Goal: Transaction & Acquisition: Purchase product/service

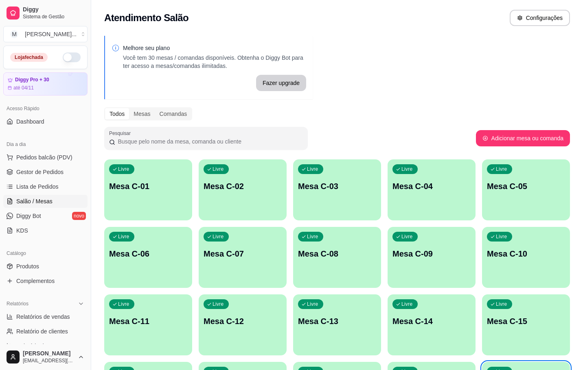
scroll to position [38, 0]
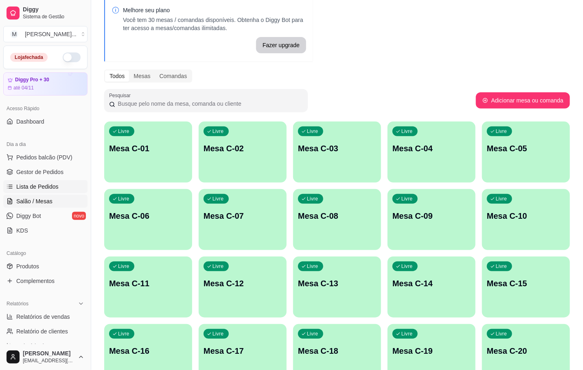
click at [41, 187] on span "Lista de Pedidos" at bounding box center [37, 187] width 42 height 8
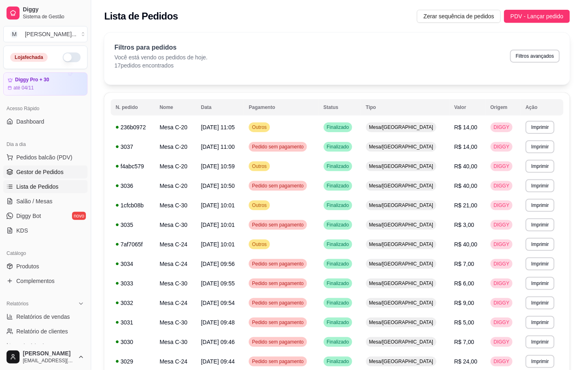
click at [48, 169] on span "Gestor de Pedidos" at bounding box center [39, 172] width 47 height 8
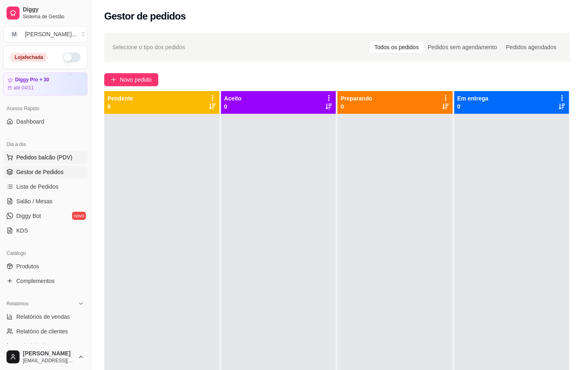
click at [30, 161] on span "Pedidos balcão (PDV)" at bounding box center [44, 157] width 56 height 8
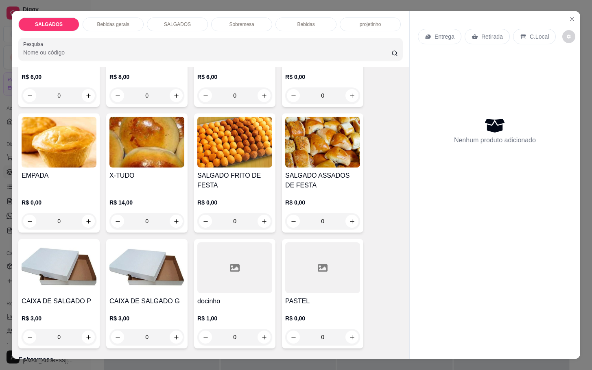
scroll to position [1038, 0]
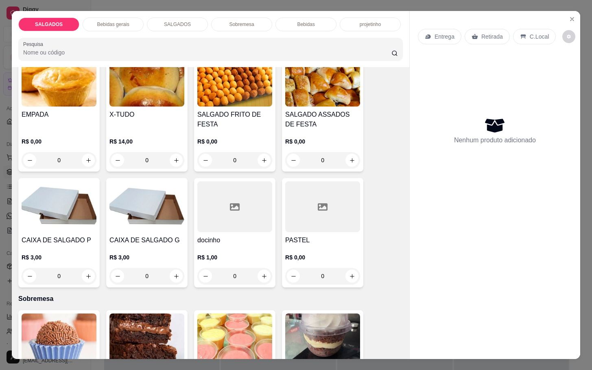
click at [234, 99] on img at bounding box center [234, 81] width 75 height 51
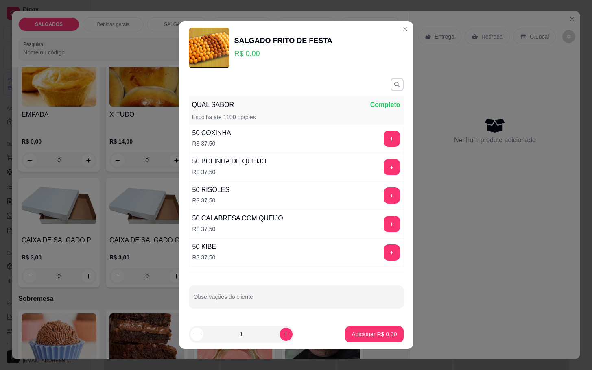
scroll to position [6, 0]
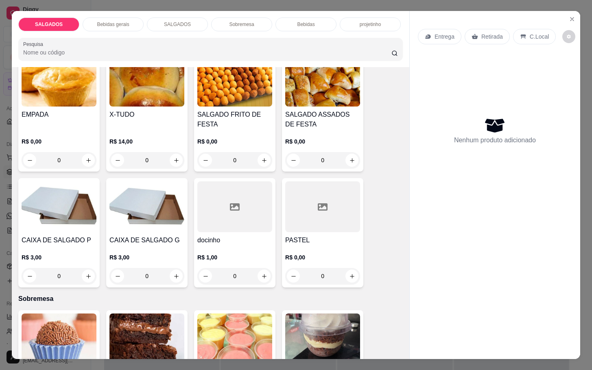
click at [348, 129] on div "R$ 0,00 0" at bounding box center [322, 148] width 75 height 39
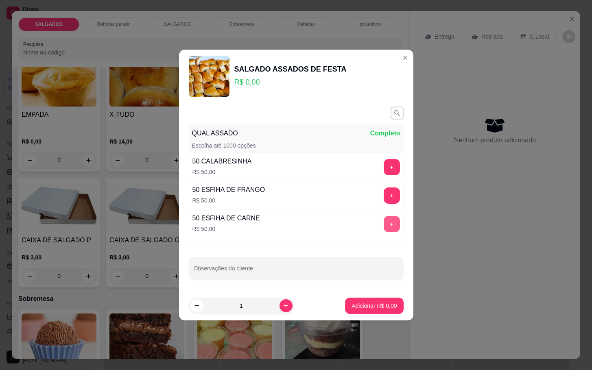
click at [384, 221] on button "+" at bounding box center [392, 224] width 16 height 16
click at [384, 223] on button "+" at bounding box center [392, 224] width 16 height 16
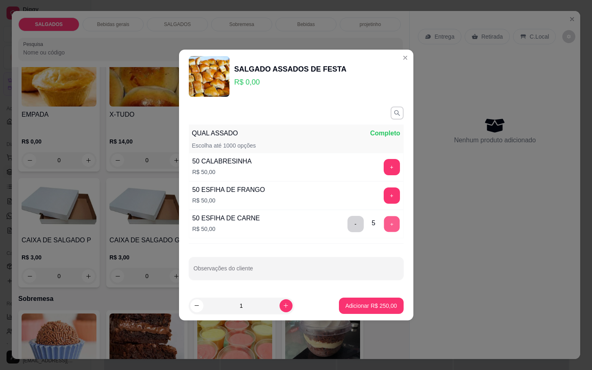
click at [384, 223] on button "+" at bounding box center [392, 224] width 16 height 16
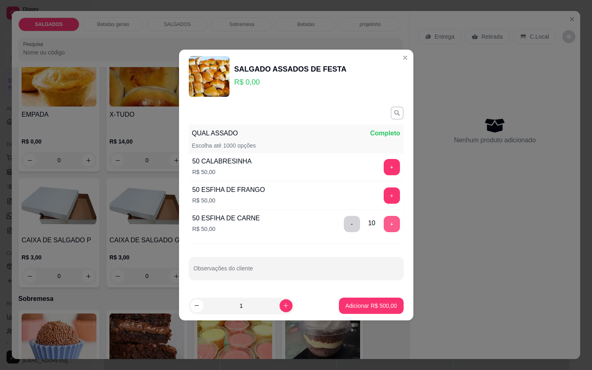
click at [384, 223] on button "+" at bounding box center [392, 224] width 16 height 16
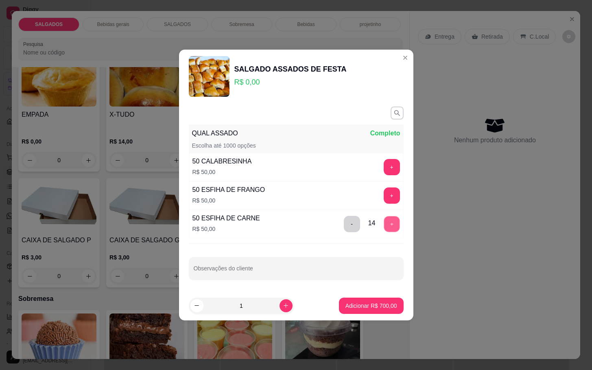
click at [384, 223] on button "+" at bounding box center [392, 224] width 16 height 16
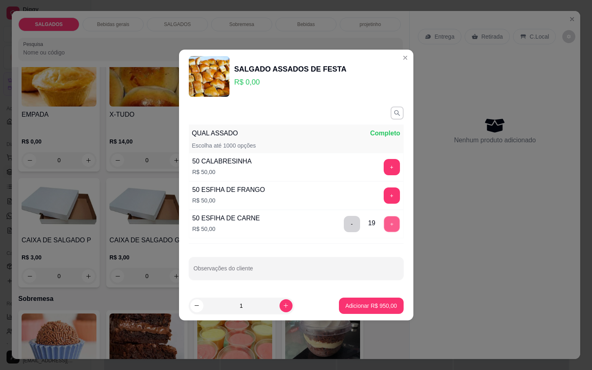
click at [384, 223] on button "+" at bounding box center [392, 224] width 16 height 16
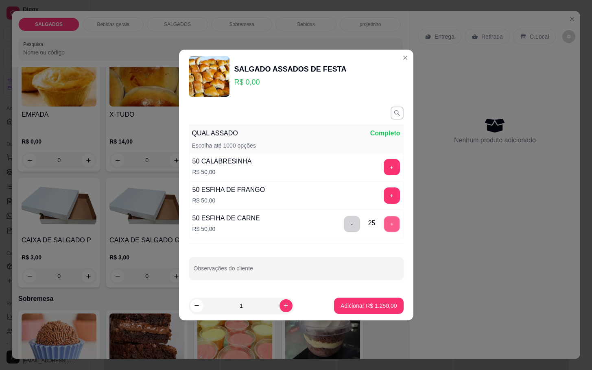
click at [384, 223] on button "+" at bounding box center [392, 224] width 16 height 16
click at [344, 225] on button "-" at bounding box center [352, 224] width 16 height 16
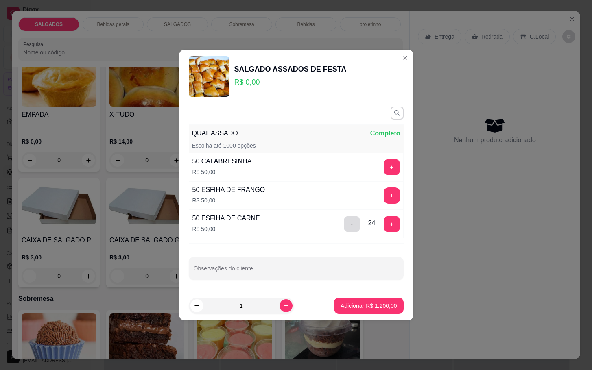
click at [344, 225] on button "-" at bounding box center [352, 224] width 16 height 16
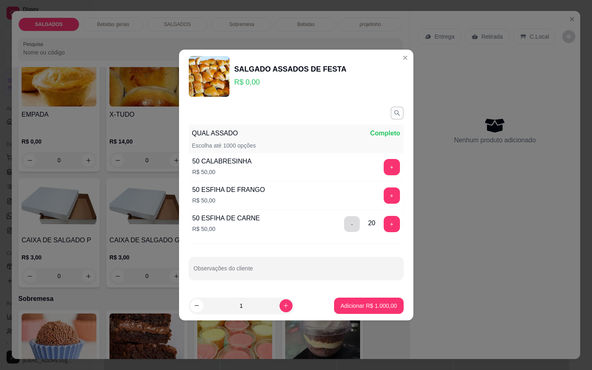
click at [344, 225] on button "-" at bounding box center [352, 224] width 16 height 16
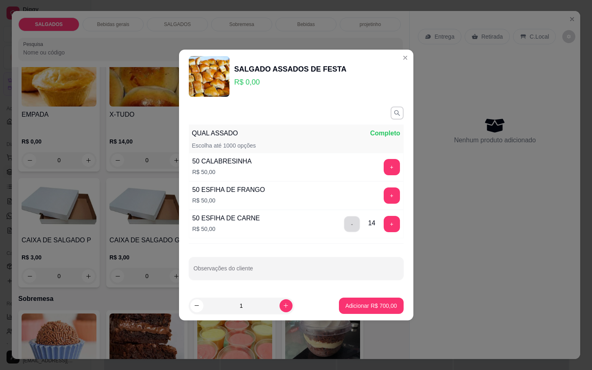
click at [344, 225] on button "-" at bounding box center [352, 224] width 16 height 16
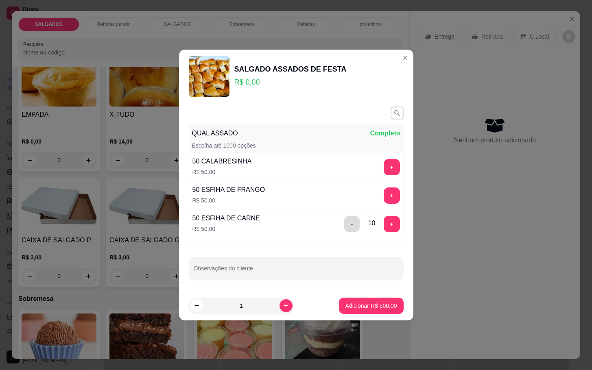
click at [344, 225] on button "-" at bounding box center [352, 224] width 16 height 16
click at [348, 225] on button "-" at bounding box center [356, 224] width 16 height 16
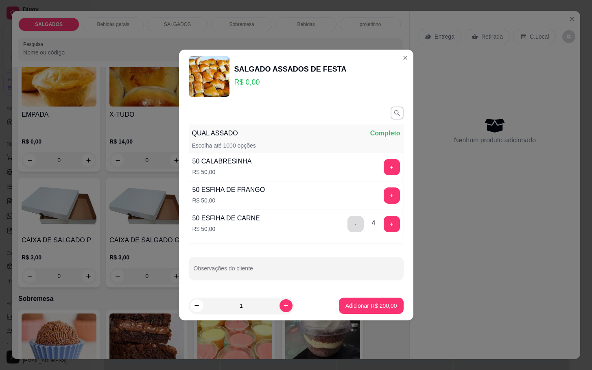
click at [348, 225] on button "-" at bounding box center [356, 224] width 16 height 16
click at [364, 304] on p "Adicionar R$ 50,00" at bounding box center [372, 306] width 47 height 8
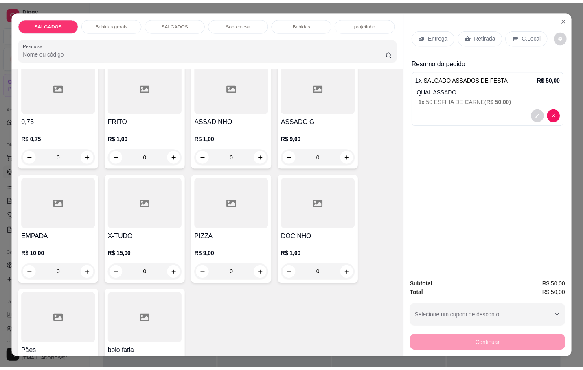
scroll to position [0, 0]
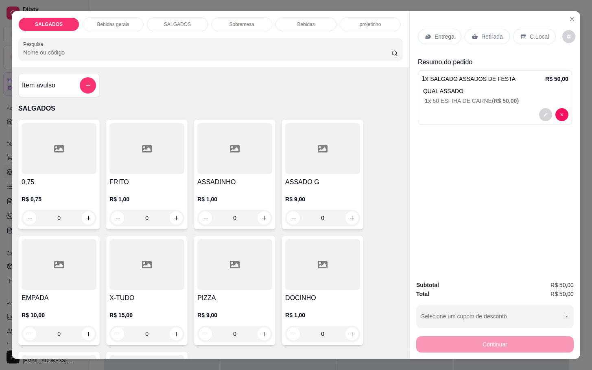
click at [59, 84] on div "Item avulso" at bounding box center [59, 85] width 74 height 16
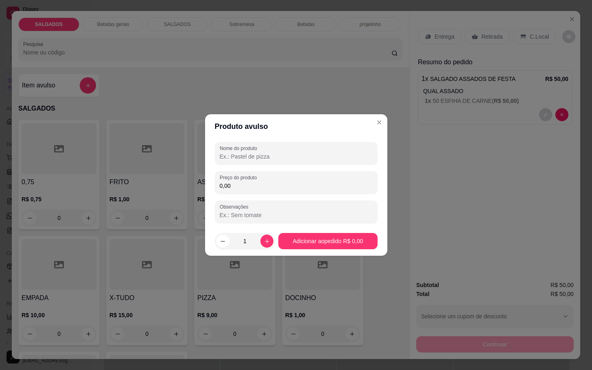
click at [237, 187] on input "0,00" at bounding box center [296, 186] width 153 height 8
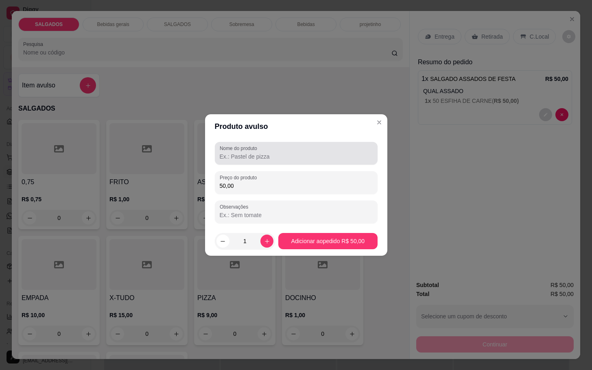
type input "50,00"
click at [265, 160] on input "Nome do produto" at bounding box center [296, 157] width 153 height 8
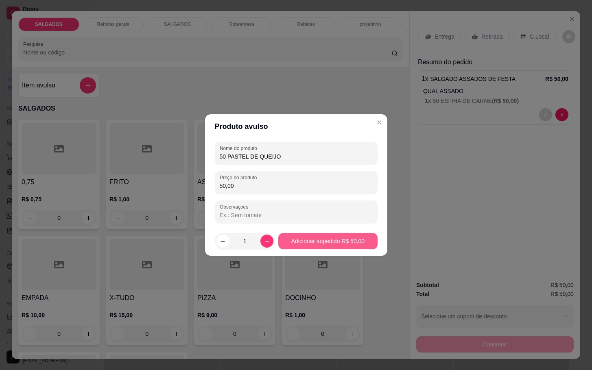
type input "50 PASTEL DE QUEIJO"
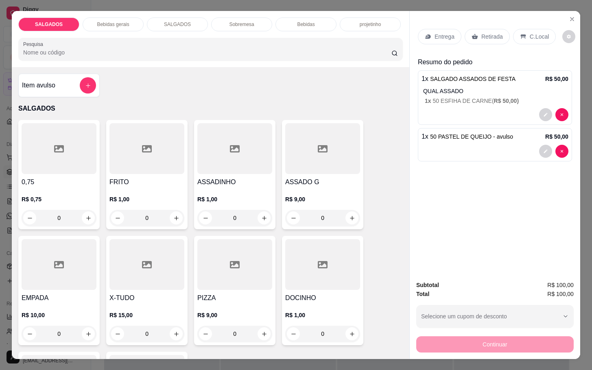
click at [472, 34] on icon at bounding box center [475, 36] width 6 height 5
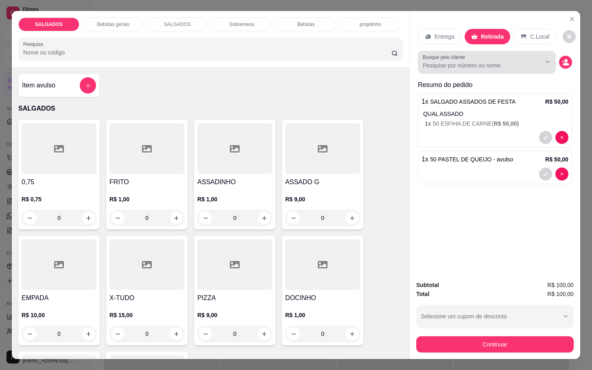
click at [486, 67] on div "Busque pelo cliente" at bounding box center [487, 62] width 138 height 23
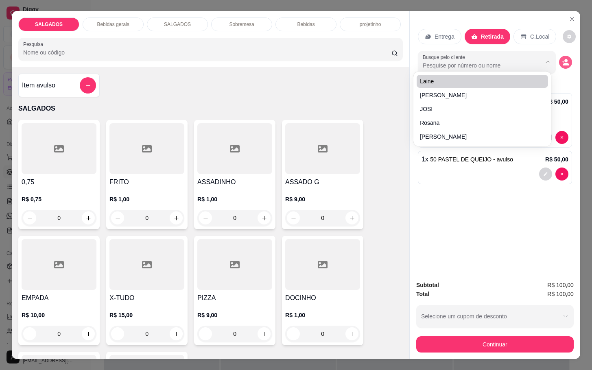
click at [565, 59] on circle "decrease-product-quantity" at bounding box center [566, 60] width 3 height 3
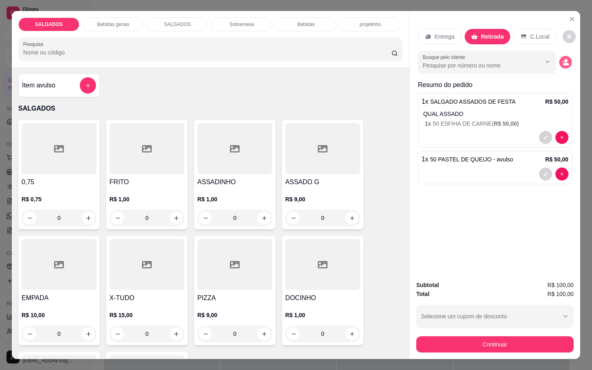
click at [560, 56] on button "decrease-product-quantity" at bounding box center [565, 62] width 13 height 13
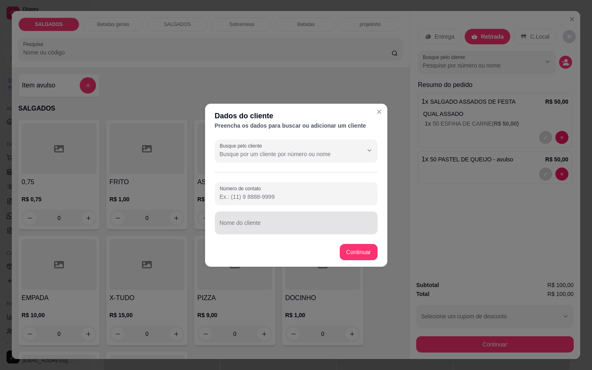
click at [308, 222] on input "Nome do cliente" at bounding box center [296, 226] width 153 height 8
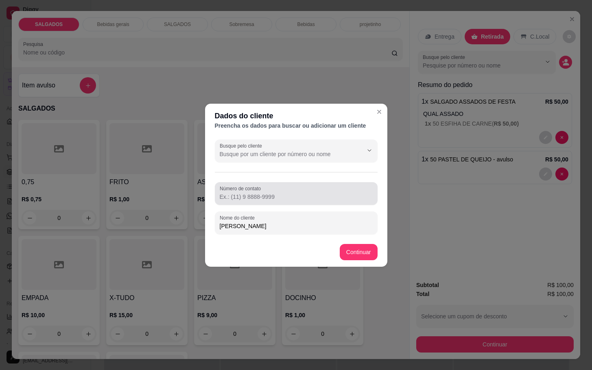
type input "[PERSON_NAME]"
click at [321, 201] on input "Número de contato" at bounding box center [296, 197] width 153 height 8
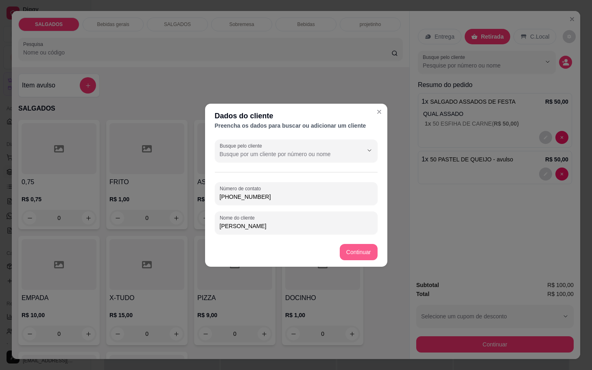
type input "[PHONE_NUMBER]"
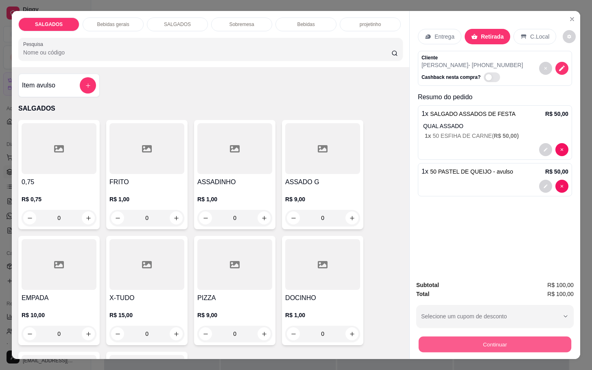
click at [477, 342] on button "Continuar" at bounding box center [495, 345] width 153 height 16
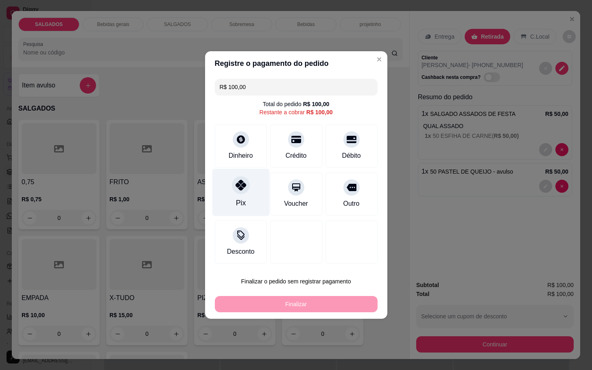
click at [241, 195] on div "Pix" at bounding box center [240, 193] width 57 height 48
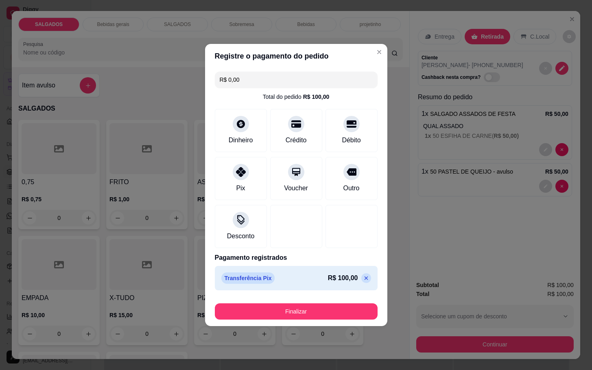
click at [306, 303] on div "Finalizar" at bounding box center [296, 310] width 163 height 20
click at [313, 313] on button "Finalizar" at bounding box center [296, 312] width 163 height 16
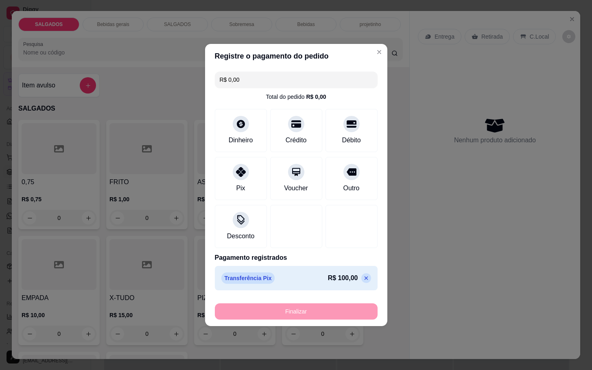
type input "-R$ 100,00"
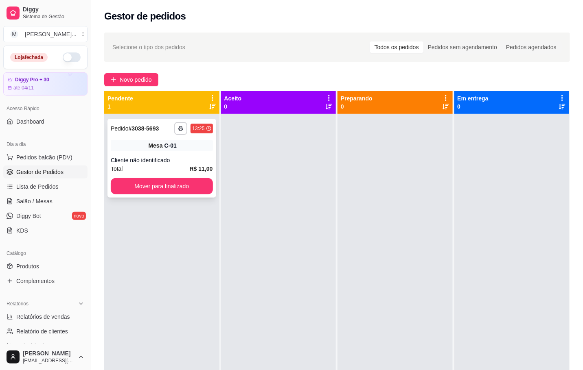
click at [162, 156] on div "Cliente não identificado" at bounding box center [162, 160] width 102 height 8
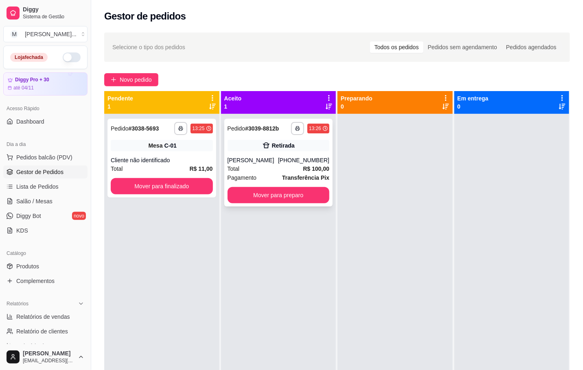
click at [248, 158] on div "[PERSON_NAME]" at bounding box center [253, 160] width 50 height 8
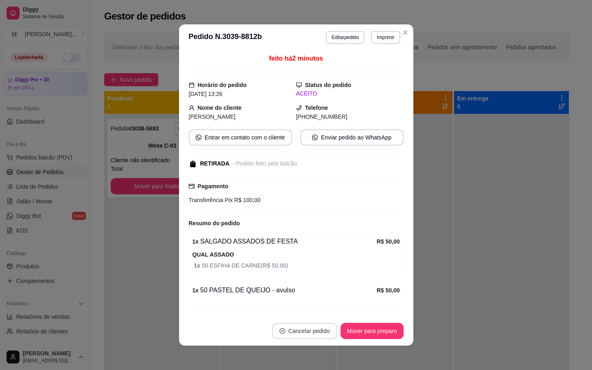
click at [313, 333] on button "Cancelar pedido" at bounding box center [304, 331] width 65 height 16
click at [316, 314] on button "Sim" at bounding box center [323, 311] width 33 height 16
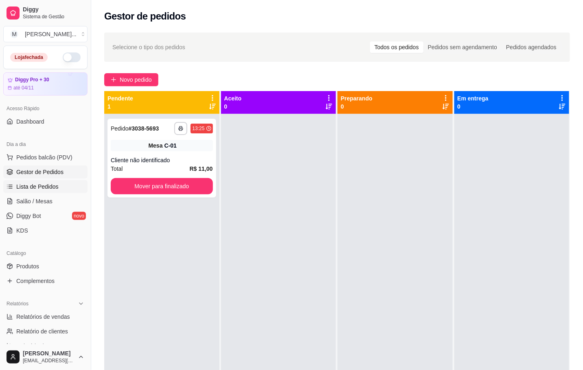
click at [31, 193] on link "Lista de Pedidos" at bounding box center [45, 186] width 84 height 13
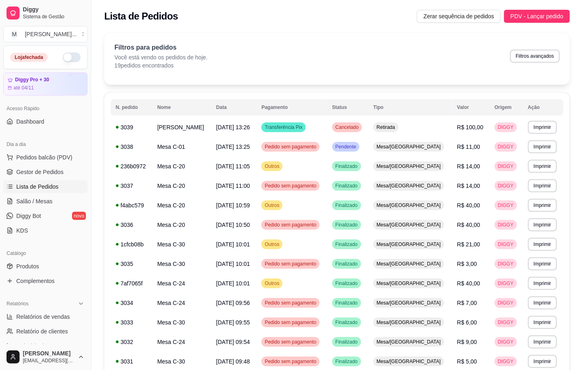
drag, startPoint x: 42, startPoint y: 209, endPoint x: 46, endPoint y: 209, distance: 4.9
click at [45, 209] on ul "Pedidos balcão (PDV) Gestor de Pedidos Lista de Pedidos Salão / Mesas Diggy Bot…" at bounding box center [45, 194] width 84 height 86
click at [74, 209] on ul "Pedidos balcão (PDV) Gestor de Pedidos Lista de Pedidos Salão / Mesas Diggy Bot…" at bounding box center [45, 194] width 84 height 86
click at [71, 204] on link "Salão / Mesas" at bounding box center [45, 201] width 84 height 13
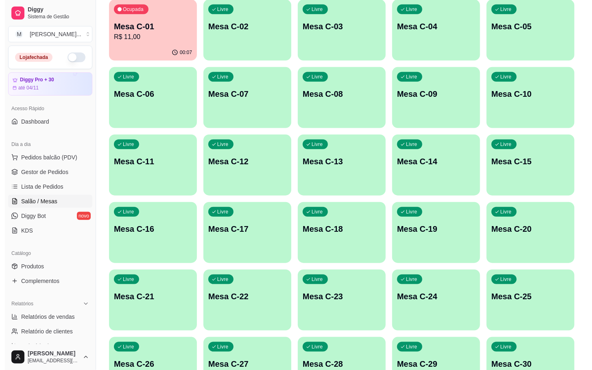
scroll to position [221, 0]
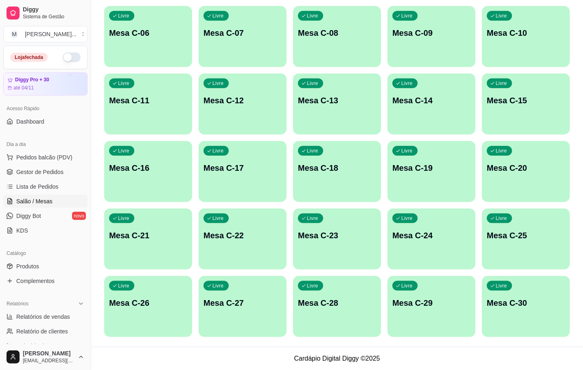
click at [261, 244] on div "Livre Mesa C-22" at bounding box center [243, 234] width 88 height 51
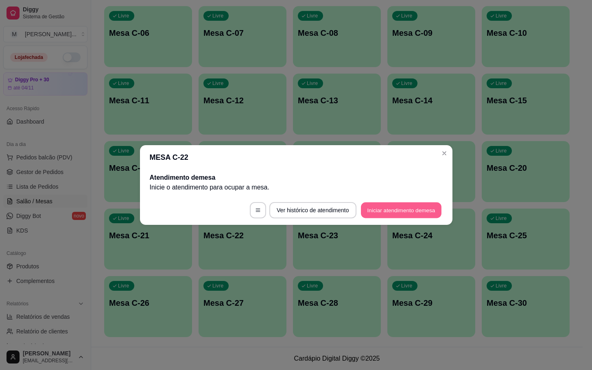
click at [439, 211] on button "Iniciar atendimento de mesa" at bounding box center [401, 211] width 81 height 16
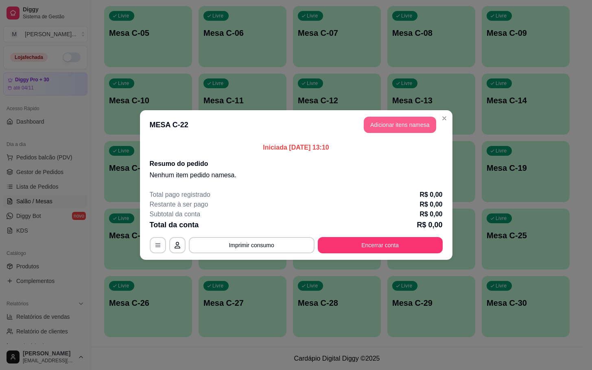
click at [418, 126] on button "Adicionar itens na mesa" at bounding box center [400, 125] width 72 height 16
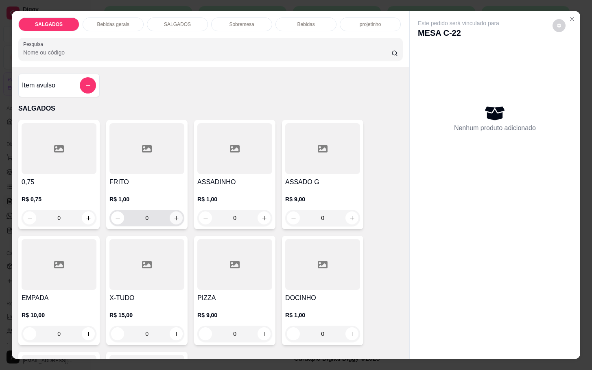
click at [173, 215] on icon "increase-product-quantity" at bounding box center [176, 218] width 6 height 6
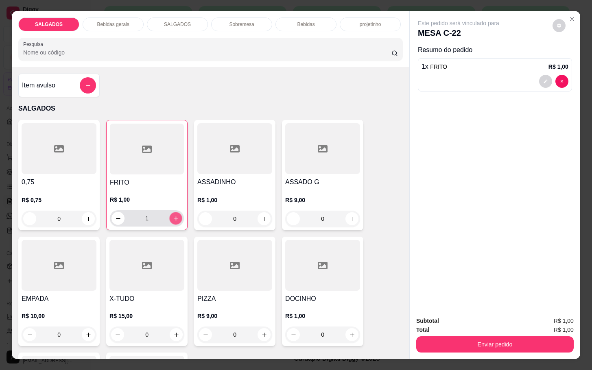
click at [173, 216] on icon "increase-product-quantity" at bounding box center [176, 219] width 6 height 6
click at [174, 216] on icon "increase-product-quantity" at bounding box center [176, 219] width 6 height 6
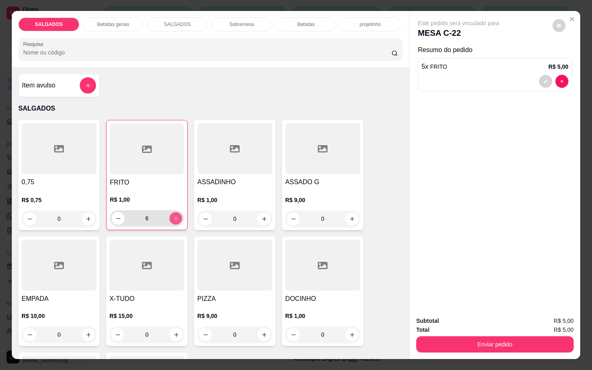
click at [176, 212] on button "increase-product-quantity" at bounding box center [176, 218] width 13 height 13
click at [177, 211] on div "8" at bounding box center [147, 218] width 71 height 16
click at [176, 212] on button "increase-product-quantity" at bounding box center [176, 218] width 13 height 13
type input "10"
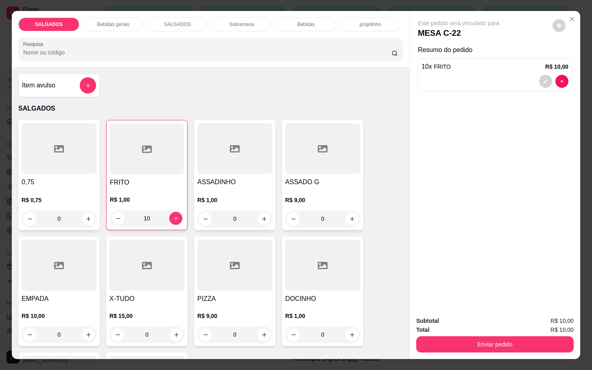
click at [128, 11] on div "SALGADOS Bebidas gerais SALGADOS Sobremesa Bebidas projetinho Pesquisa" at bounding box center [211, 39] width 398 height 56
click at [105, 21] on p "Bebidas gerais" at bounding box center [113, 24] width 32 height 7
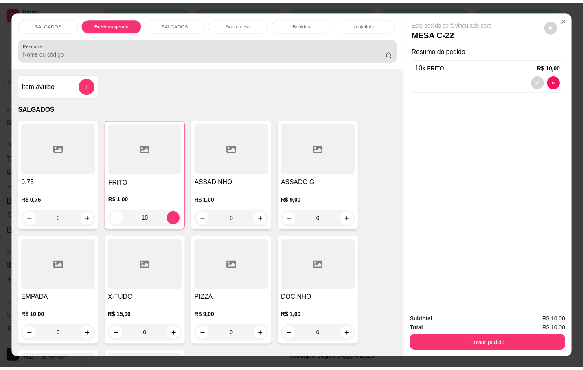
scroll to position [20, 0]
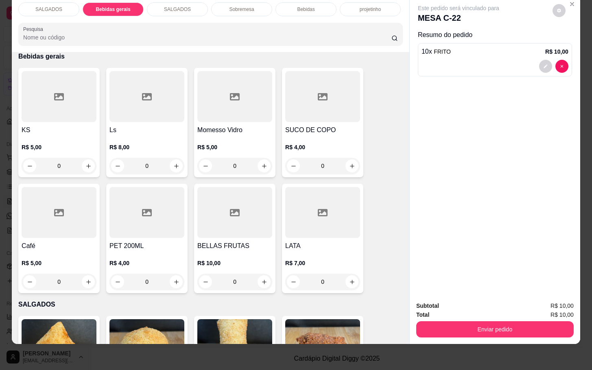
click at [308, 98] on div at bounding box center [322, 96] width 75 height 51
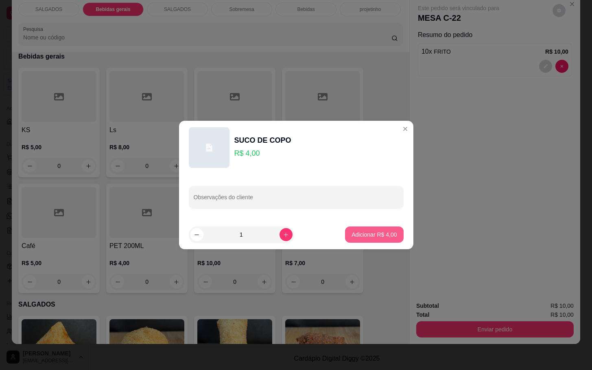
click at [353, 230] on button "Adicionar R$ 4,00" at bounding box center [374, 235] width 58 height 16
type input "1"
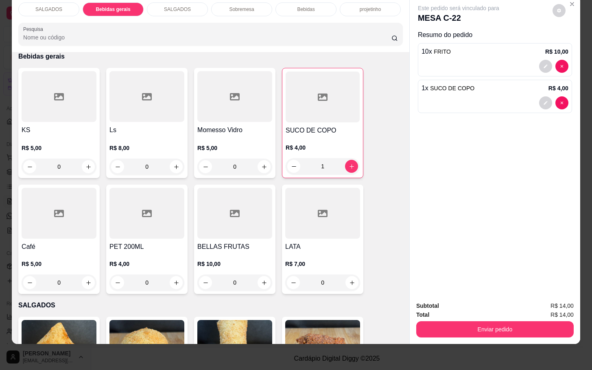
drag, startPoint x: 448, startPoint y: 283, endPoint x: 453, endPoint y: 306, distance: 23.0
click at [449, 289] on div "Este pedido será vinculado para MESA C-22 Resumo do pedido 10 x FRITO R$ 10,00 …" at bounding box center [494, 170] width 171 height 348
click at [453, 311] on div "Total R$ 14,00" at bounding box center [495, 315] width 158 height 9
click at [455, 311] on div "Total R$ 14,00" at bounding box center [495, 315] width 158 height 9
click at [479, 322] on button "Enviar pedido" at bounding box center [495, 330] width 153 height 16
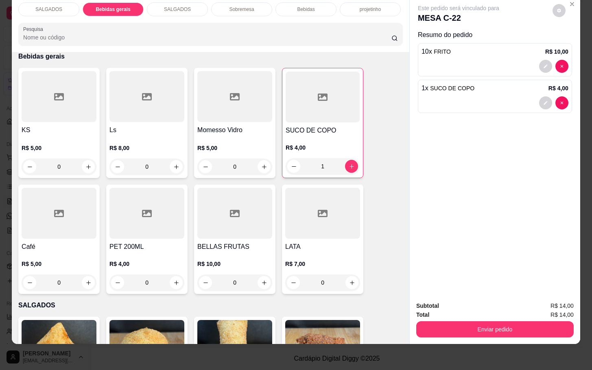
click at [536, 311] on div "Total R$ 14,00" at bounding box center [495, 315] width 158 height 9
click at [536, 320] on div "Enviar pedido" at bounding box center [495, 329] width 158 height 18
click at [534, 322] on button "Enviar pedido" at bounding box center [495, 330] width 158 height 16
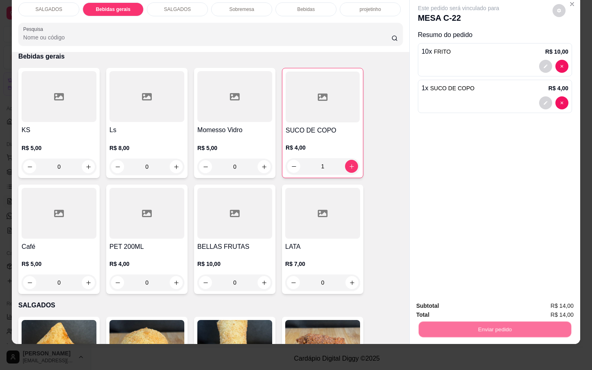
click at [565, 304] on button "Enviar pedido" at bounding box center [551, 300] width 46 height 15
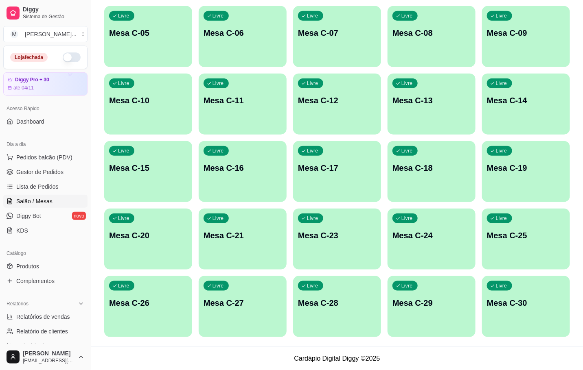
scroll to position [0, 0]
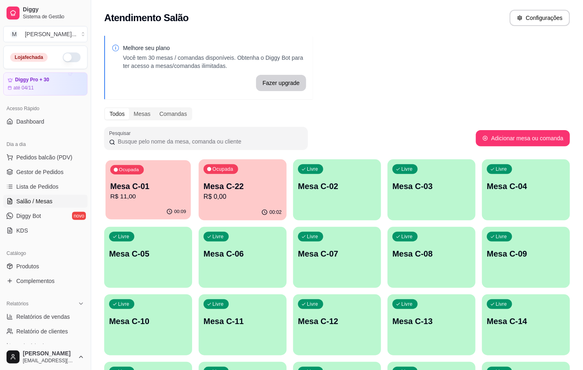
click at [156, 198] on p "R$ 11,00" at bounding box center [148, 196] width 76 height 9
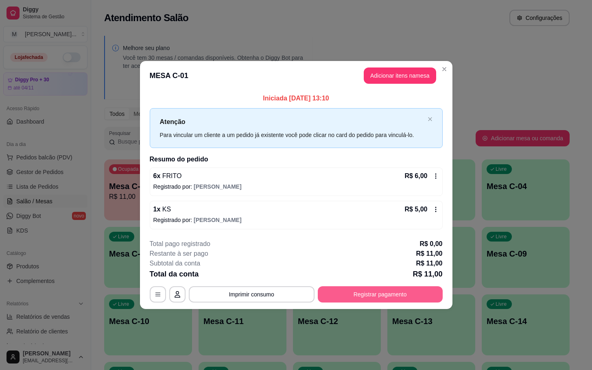
click at [364, 290] on button "Registrar pagamento" at bounding box center [380, 295] width 125 height 16
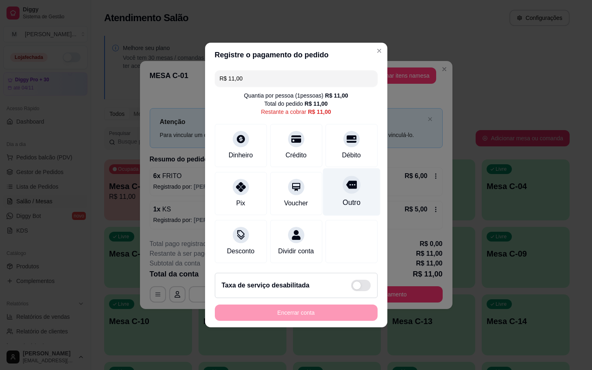
click at [349, 188] on div "Outro" at bounding box center [351, 193] width 57 height 48
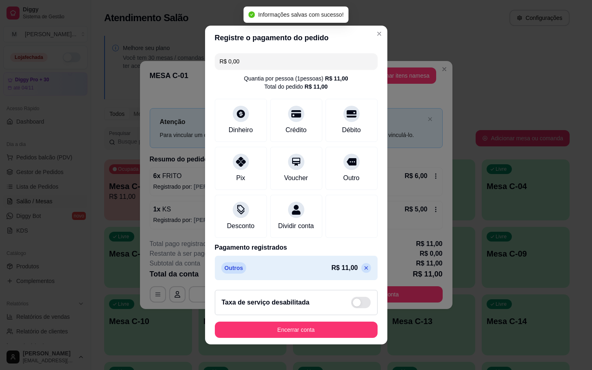
type input "R$ 0,00"
click at [314, 328] on button "Encerrar conta" at bounding box center [296, 330] width 163 height 16
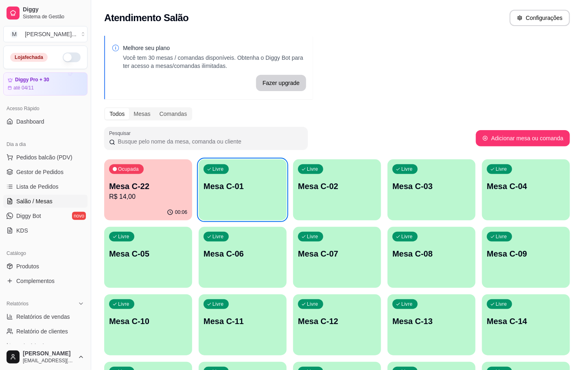
click at [160, 171] on div "Ocupada Mesa C-22 R$ 14,00" at bounding box center [148, 182] width 88 height 45
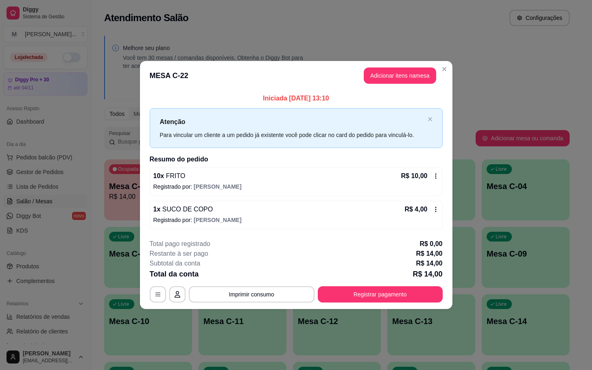
click at [372, 303] on footer "**********" at bounding box center [296, 271] width 313 height 77
click at [375, 293] on button "Registrar pagamento" at bounding box center [380, 295] width 125 height 16
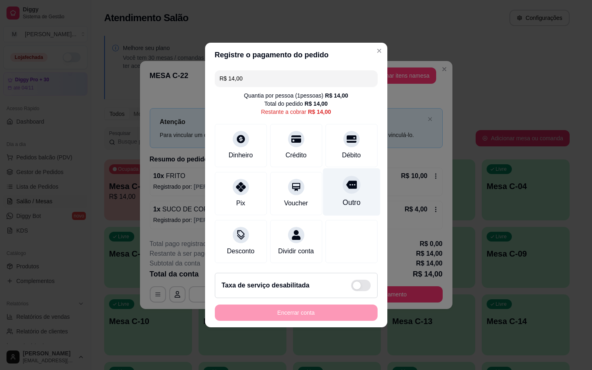
click at [357, 187] on div "Outro" at bounding box center [351, 193] width 57 height 48
type input "R$ 0,00"
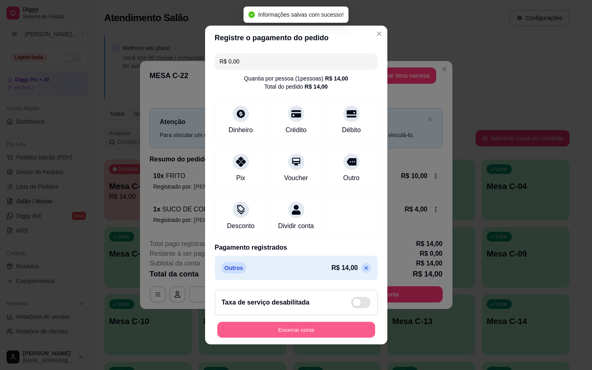
click at [336, 335] on button "Encerrar conta" at bounding box center [296, 330] width 158 height 16
